Goal: Information Seeking & Learning: Learn about a topic

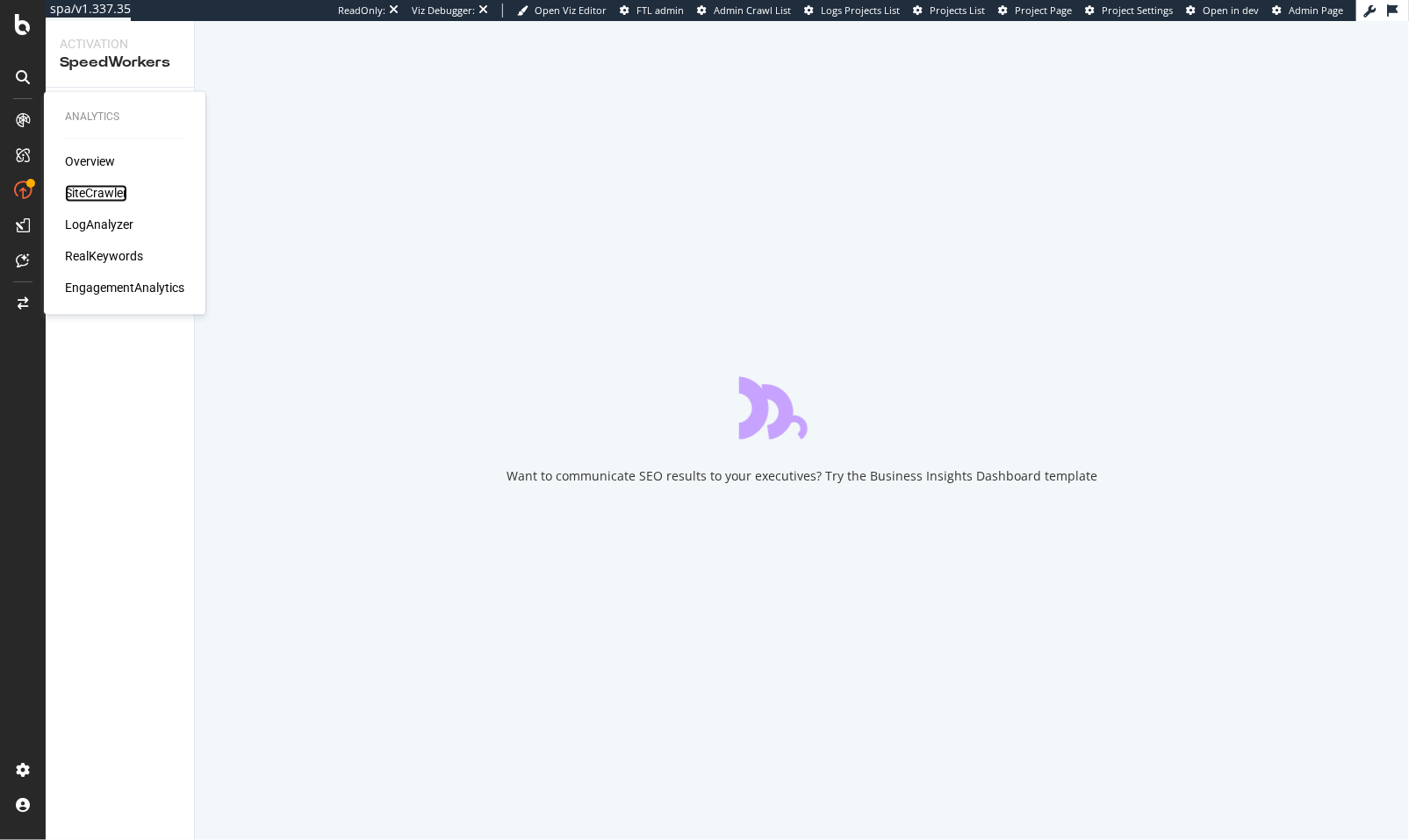
click at [96, 188] on div "SiteCrawler" at bounding box center [96, 194] width 62 height 17
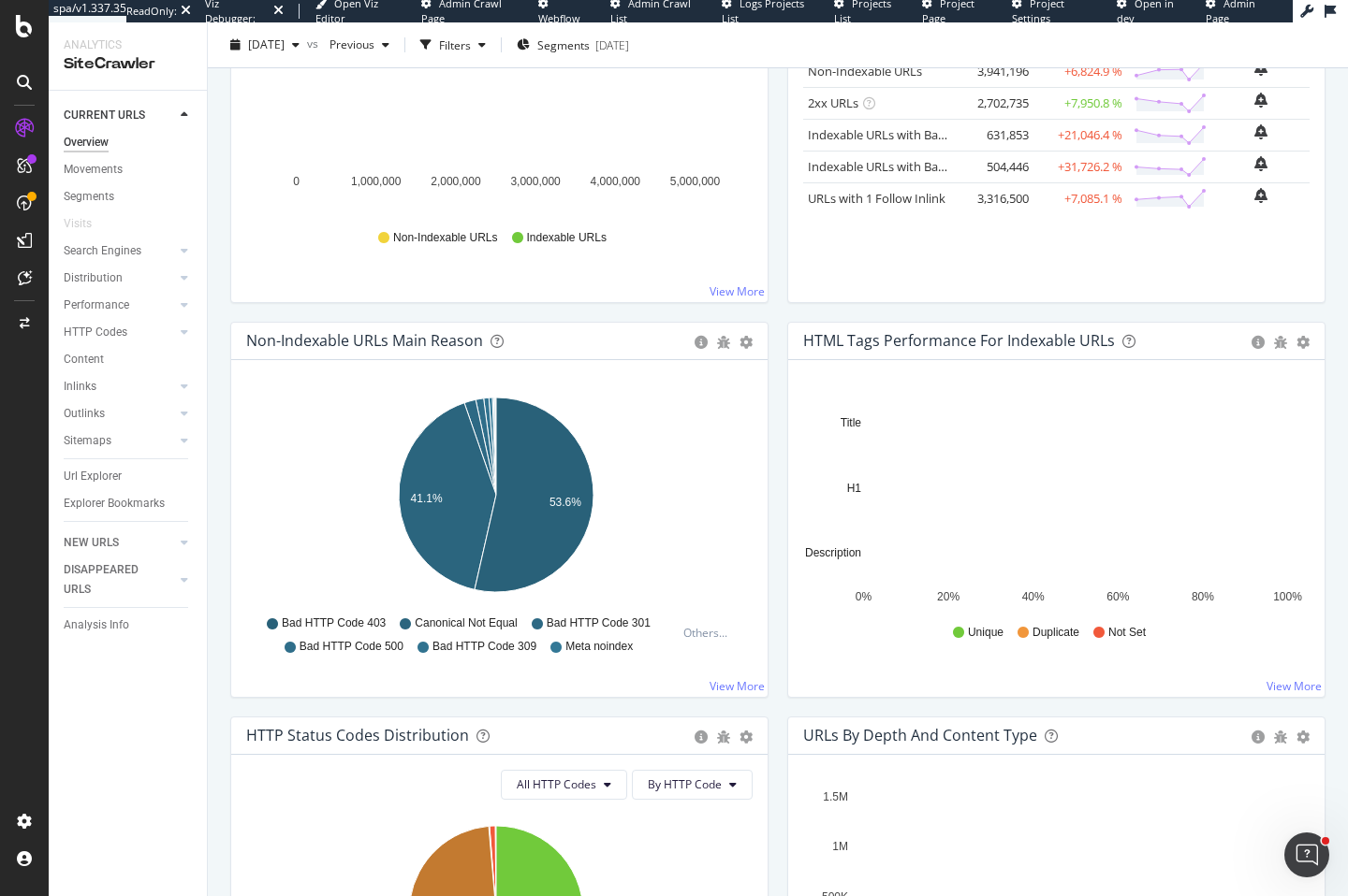
scroll to position [641, 0]
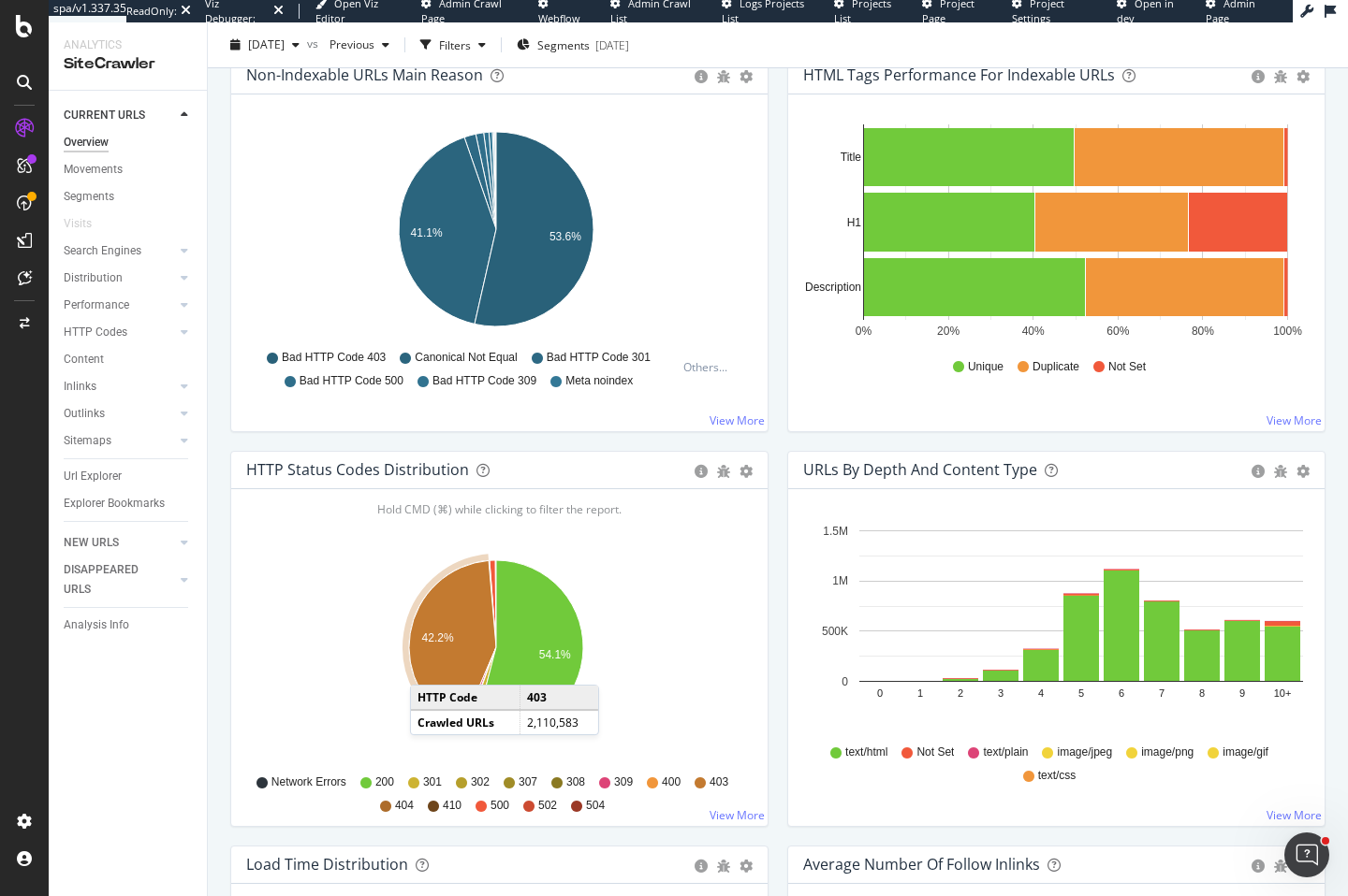
click at [430, 665] on icon "A chart." at bounding box center [453, 643] width 87 height 166
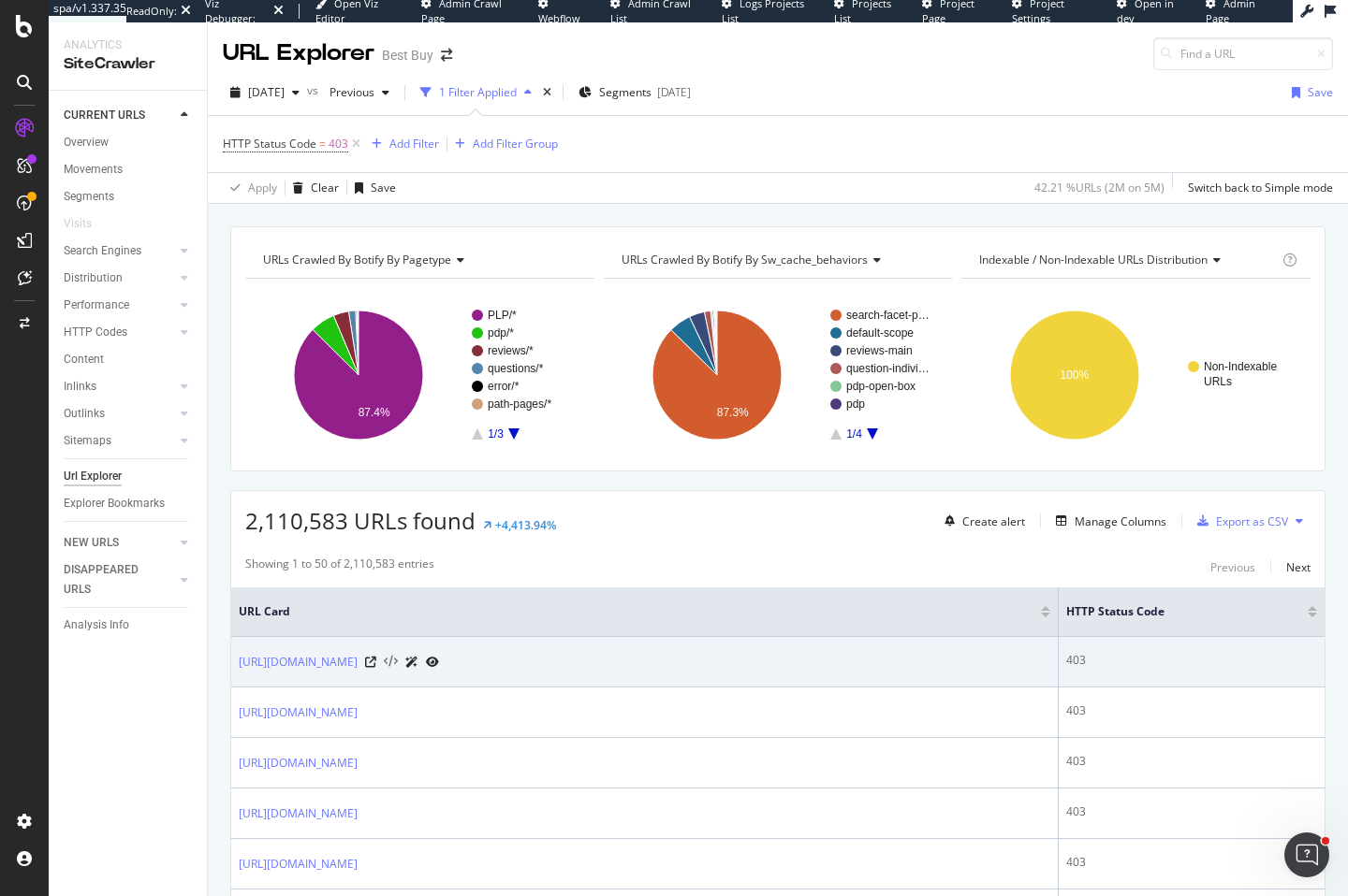
click at [398, 663] on icon at bounding box center [391, 662] width 14 height 13
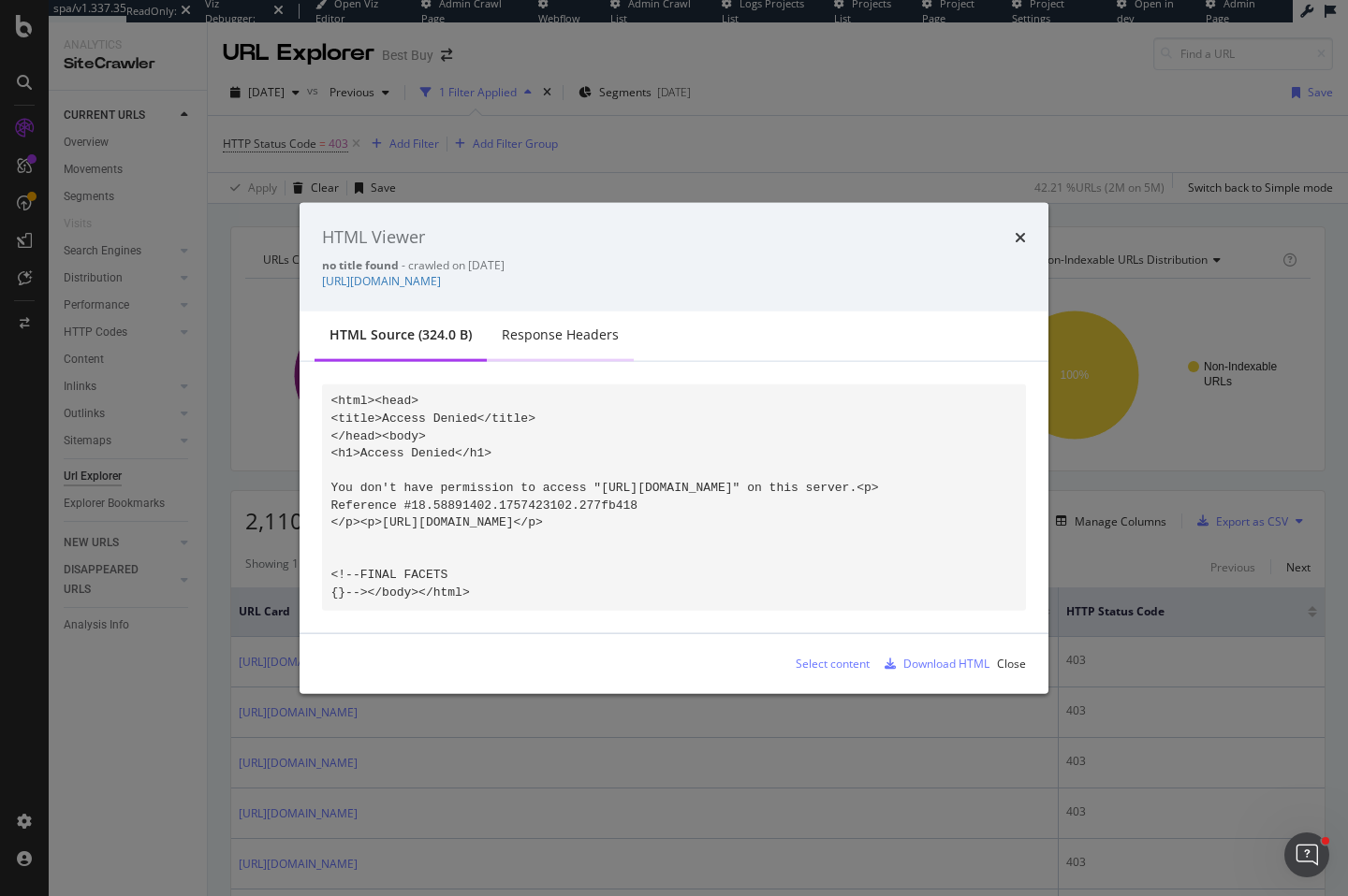
click at [549, 328] on div "Response Headers" at bounding box center [559, 335] width 117 height 19
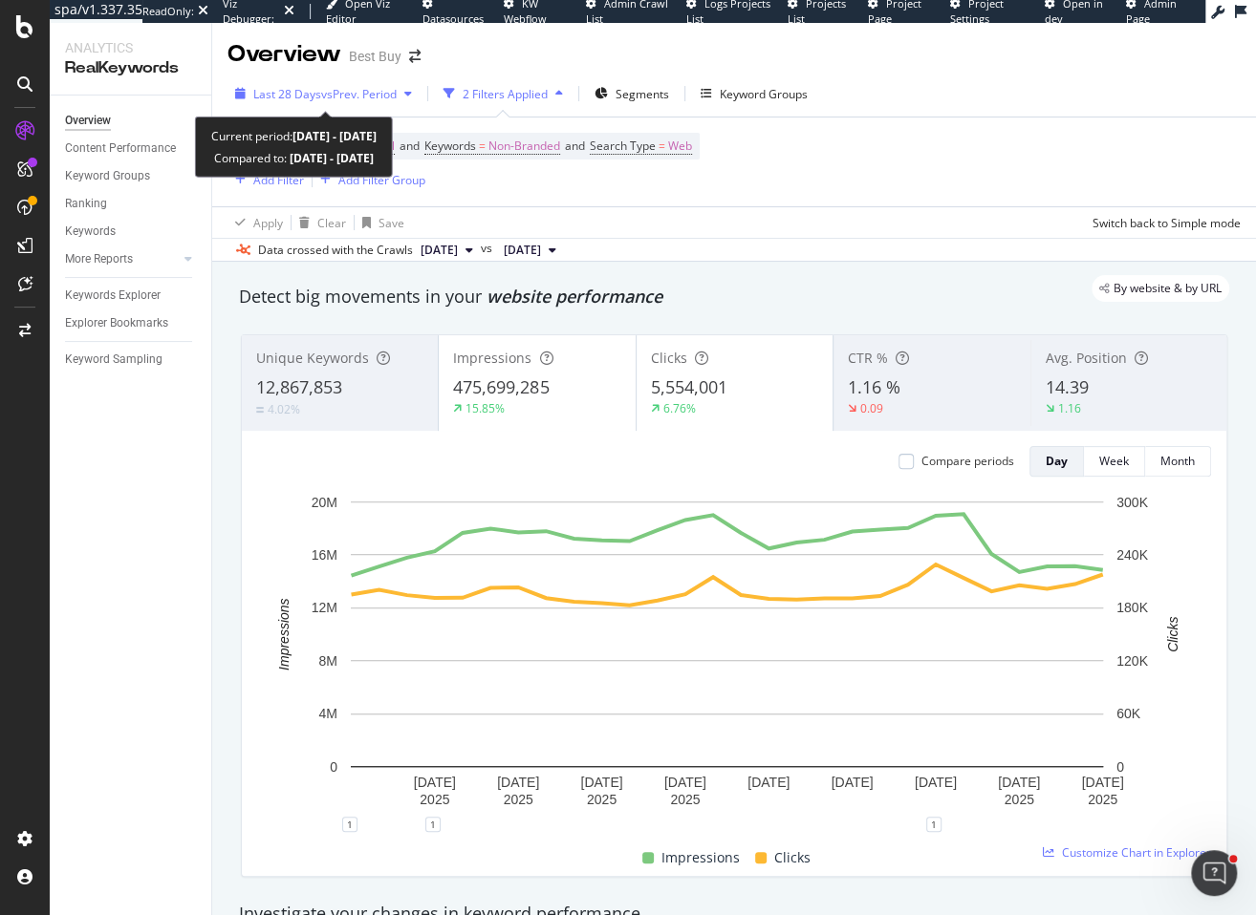
click at [402, 97] on div "button" at bounding box center [408, 93] width 23 height 11
